Goal: Find specific fact: Find specific fact

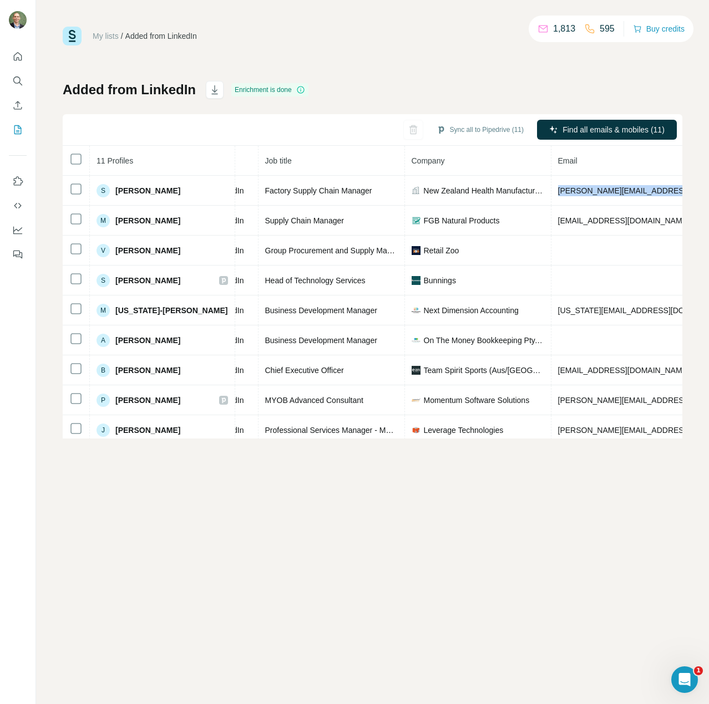
scroll to position [0, 422]
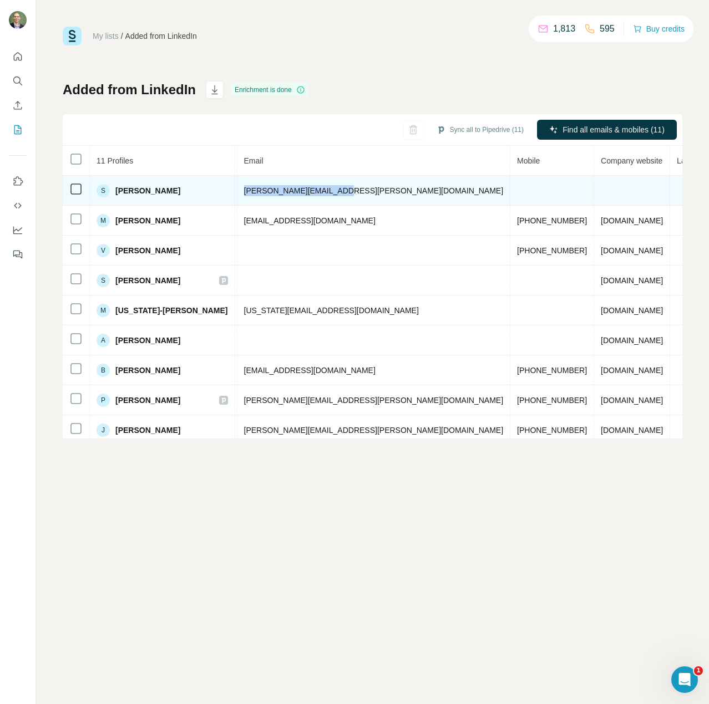
drag, startPoint x: 633, startPoint y: 191, endPoint x: 321, endPoint y: 197, distance: 312.9
click at [321, 197] on td "[PERSON_NAME][EMAIL_ADDRESS][PERSON_NAME][DOMAIN_NAME]" at bounding box center [373, 191] width 273 height 30
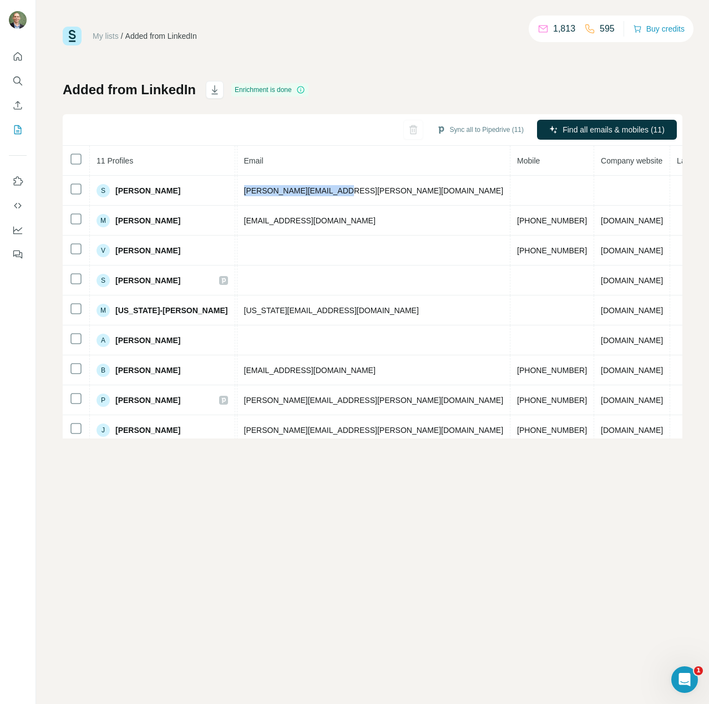
copy span "[PERSON_NAME][EMAIL_ADDRESS][PERSON_NAME][DOMAIN_NAME]"
